Goal: Answer question/provide support: Share knowledge or assist other users

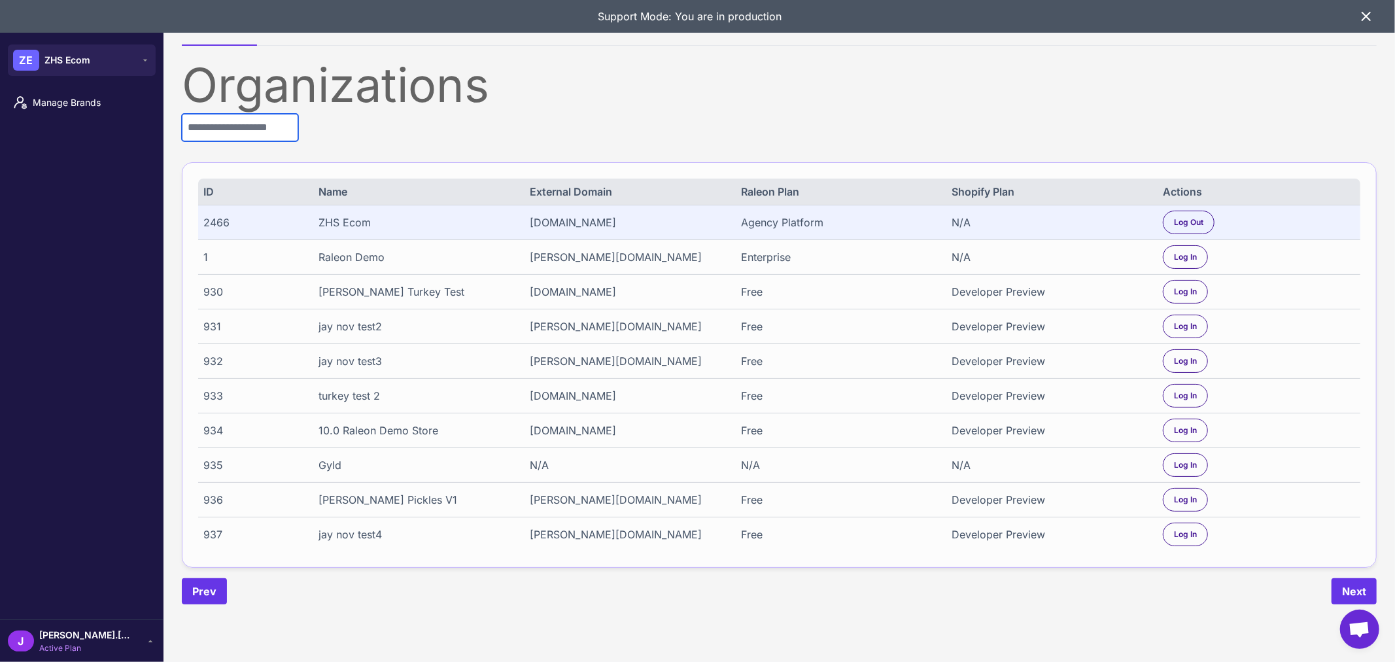
click at [247, 127] on input "text" at bounding box center [240, 127] width 116 height 27
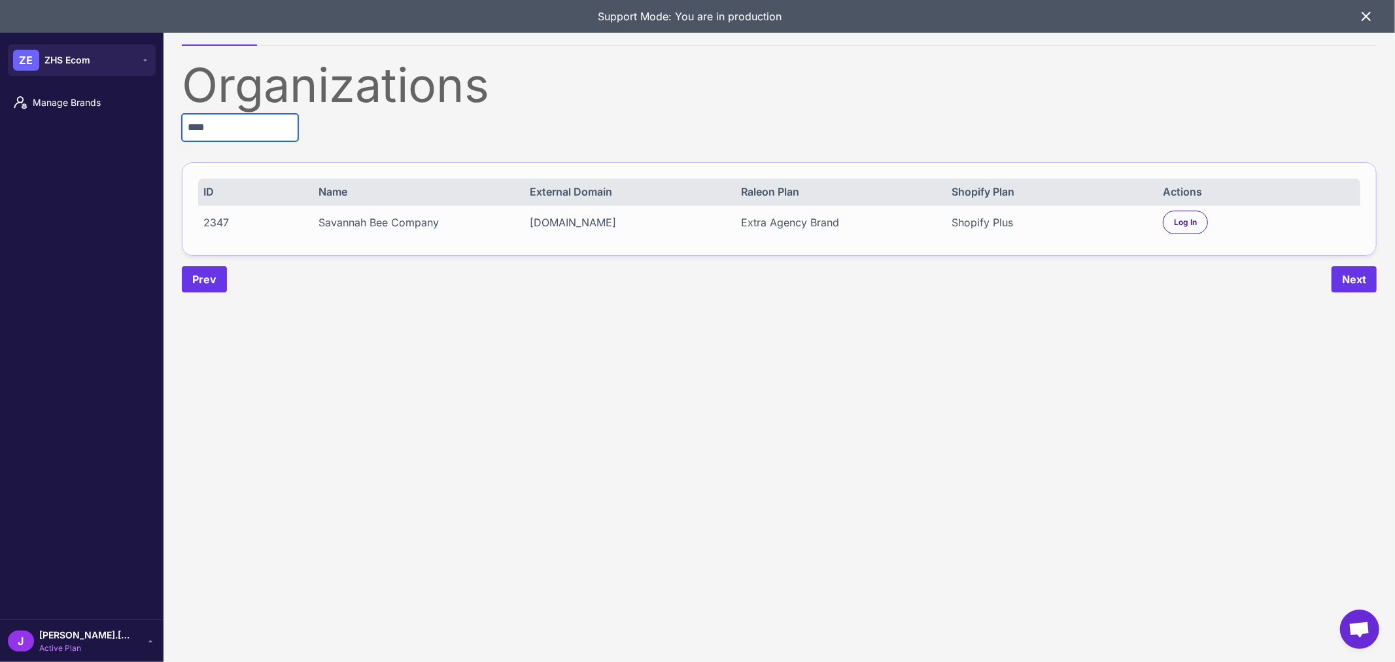
type input "****"
click at [1206, 224] on div "Log In" at bounding box center [1185, 223] width 45 height 24
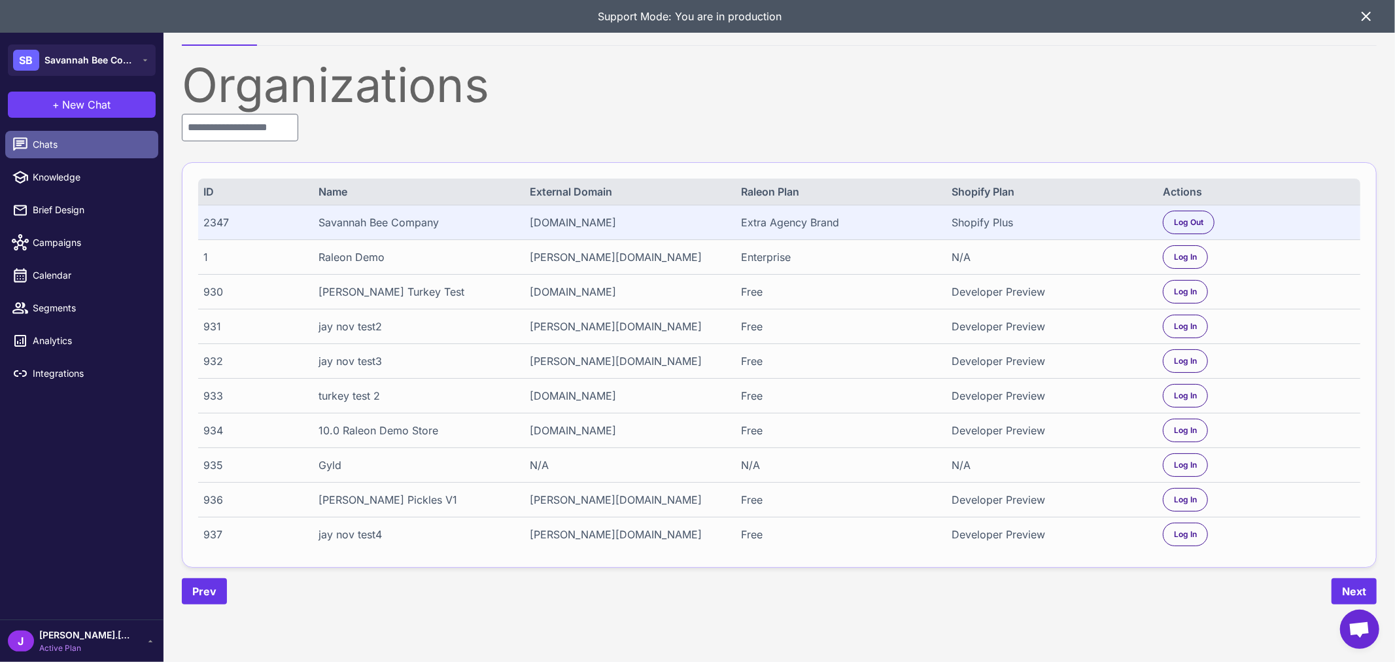
click at [76, 148] on span "Chats" at bounding box center [90, 144] width 115 height 14
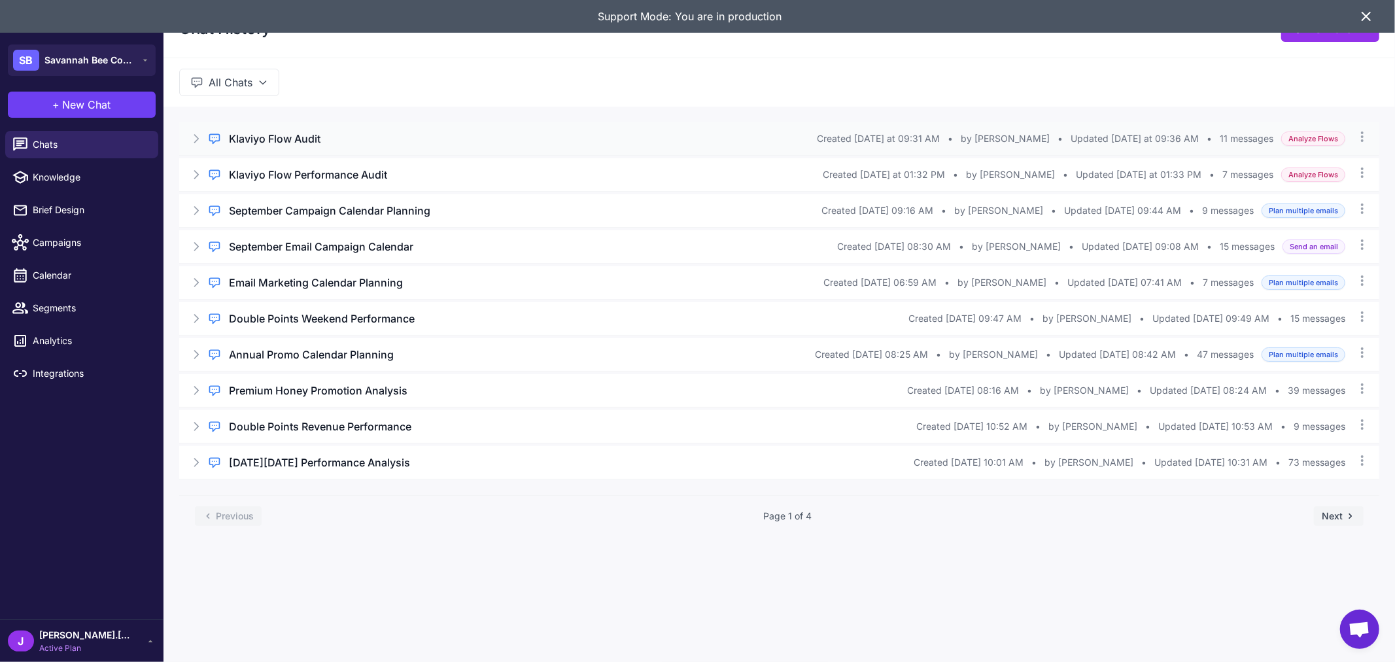
click at [1152, 139] on span "Updated Today at 09:36 AM" at bounding box center [1135, 138] width 128 height 14
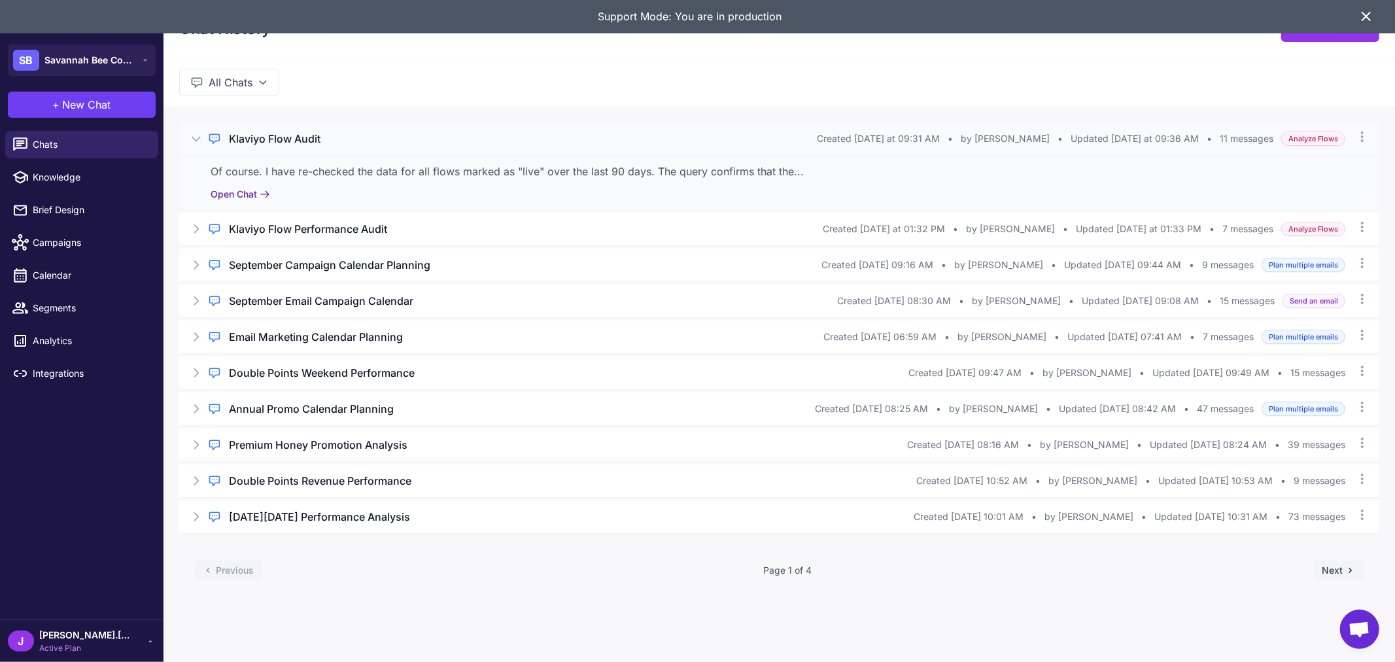
click at [249, 190] on button "Open Chat" at bounding box center [241, 194] width 60 height 14
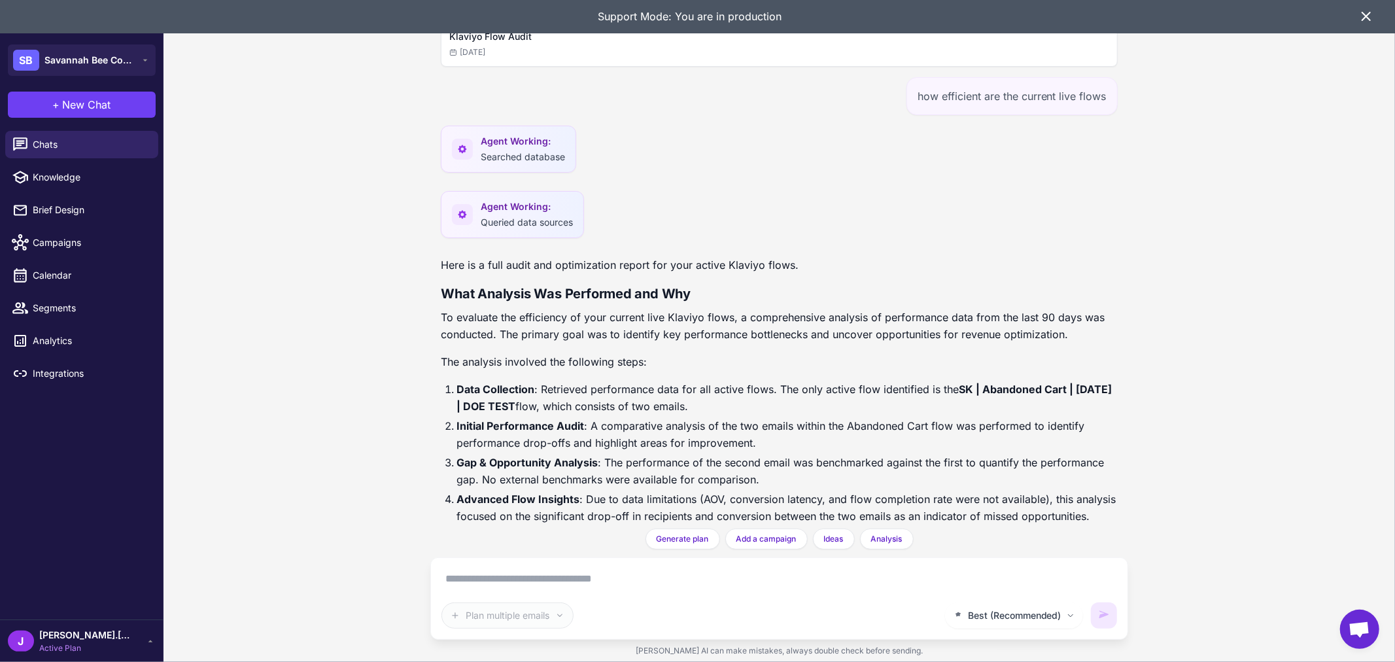
scroll to position [2814, 0]
